Goal: Navigation & Orientation: Find specific page/section

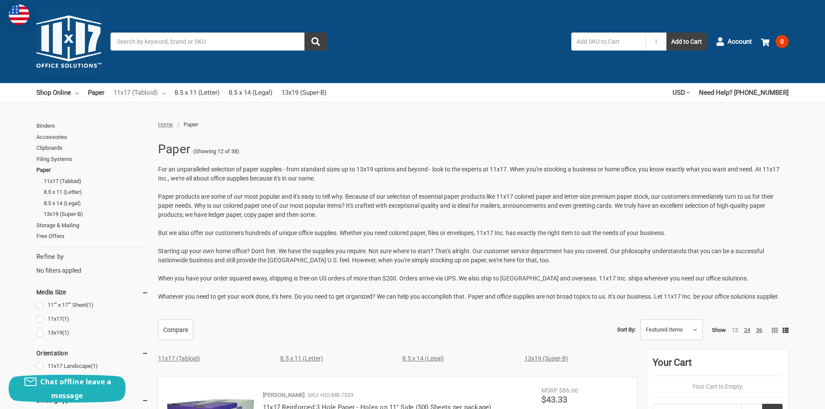
click at [144, 94] on link "11x17 (Tabloid)" at bounding box center [139, 92] width 52 height 19
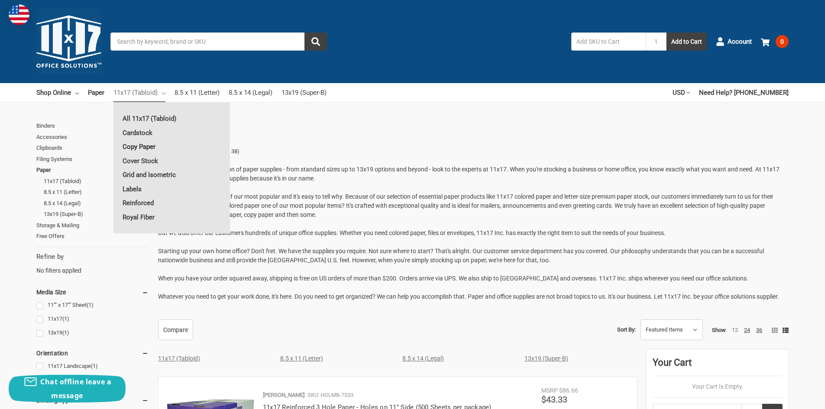
click at [145, 147] on link "Copy Paper" at bounding box center [171, 147] width 116 height 14
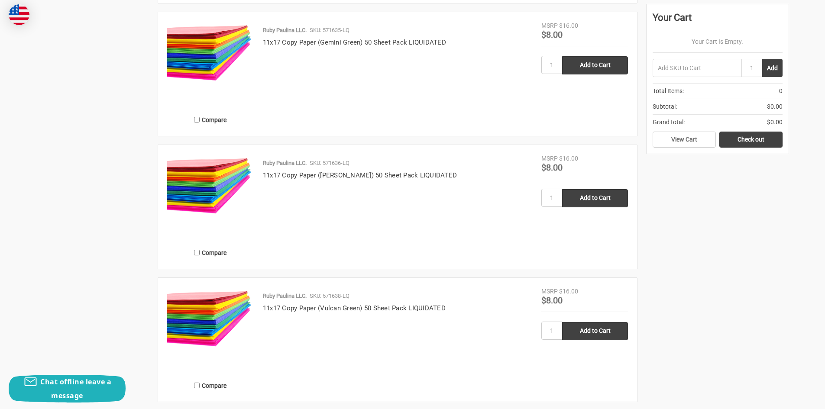
scroll to position [1292, 0]
